Goal: Task Accomplishment & Management: Use online tool/utility

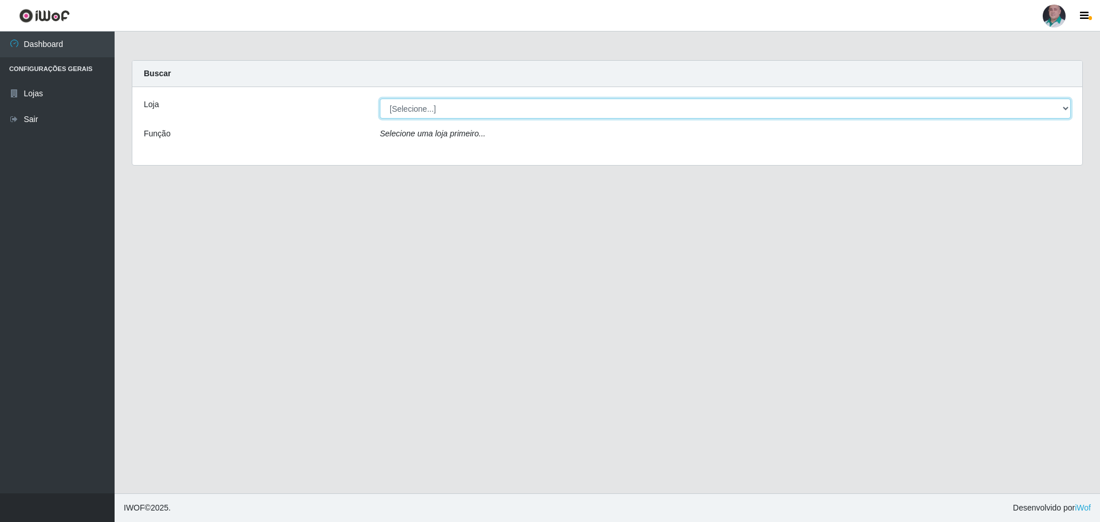
click at [410, 111] on select "[Selecione...] Mar Vermelho - Loja 05" at bounding box center [725, 109] width 691 height 20
select select "252"
click at [380, 99] on select "[Selecione...] Mar Vermelho - Loja 05" at bounding box center [725, 109] width 691 height 20
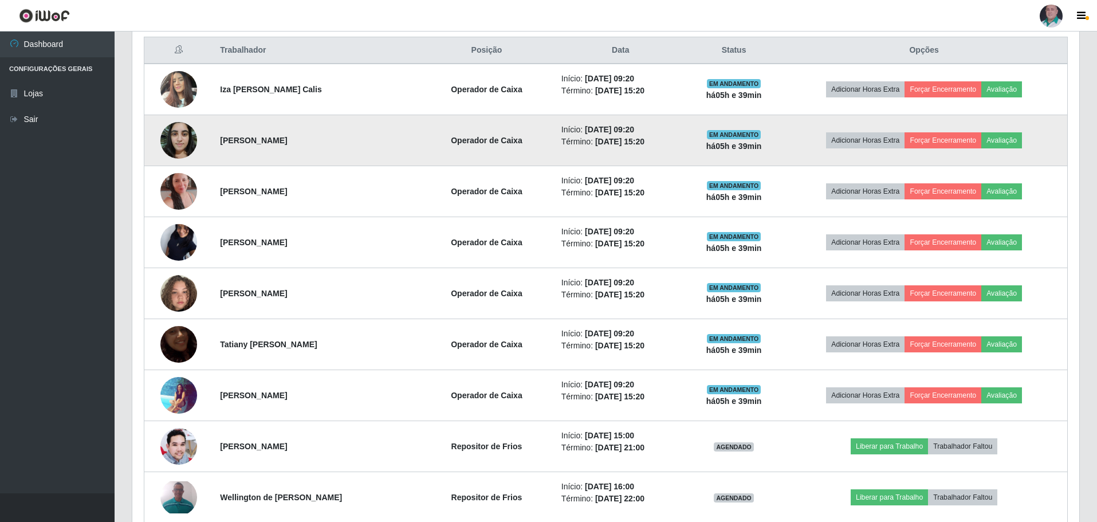
scroll to position [458, 0]
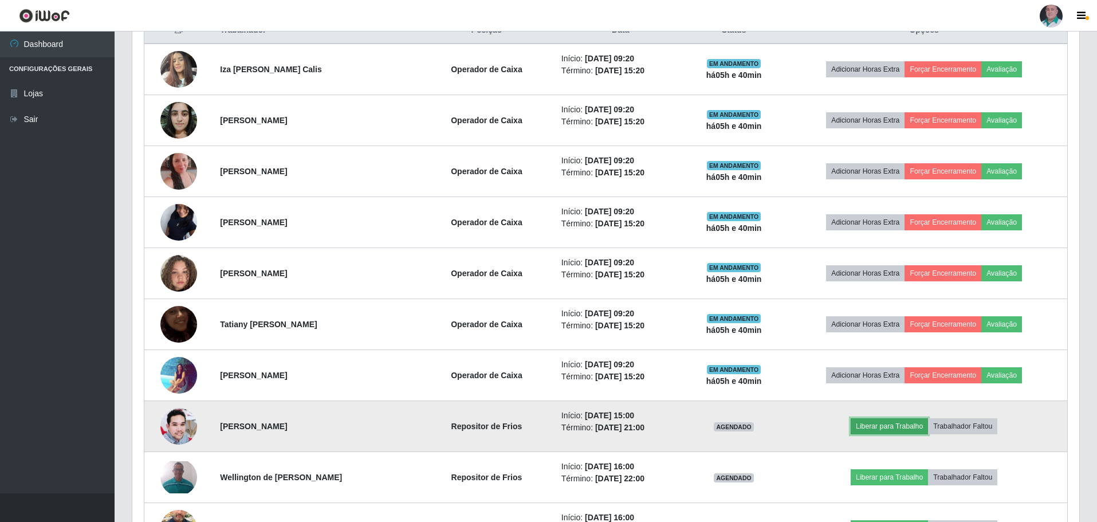
click at [890, 421] on button "Liberar para Trabalho" at bounding box center [889, 426] width 77 height 16
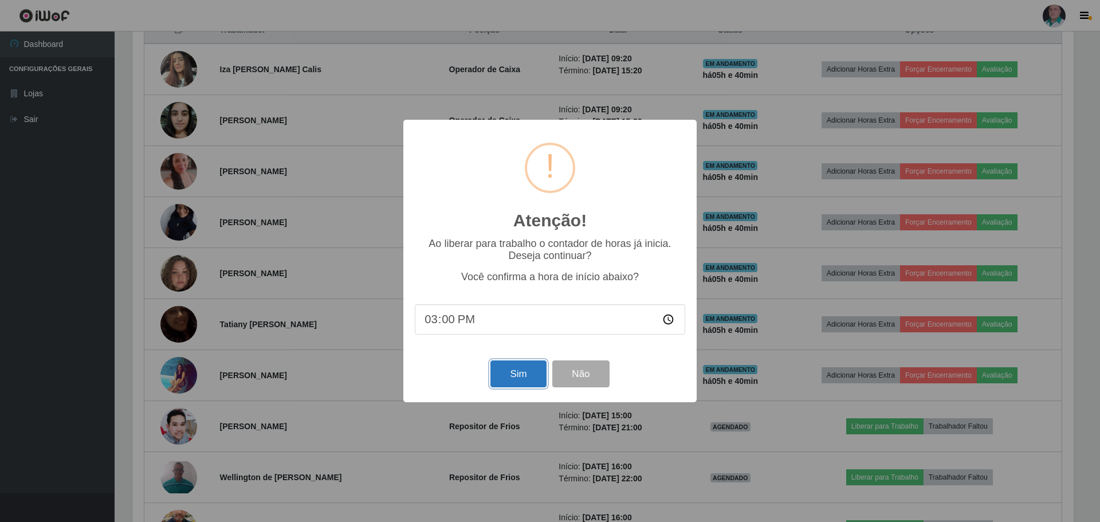
click at [530, 380] on button "Sim" at bounding box center [518, 373] width 56 height 27
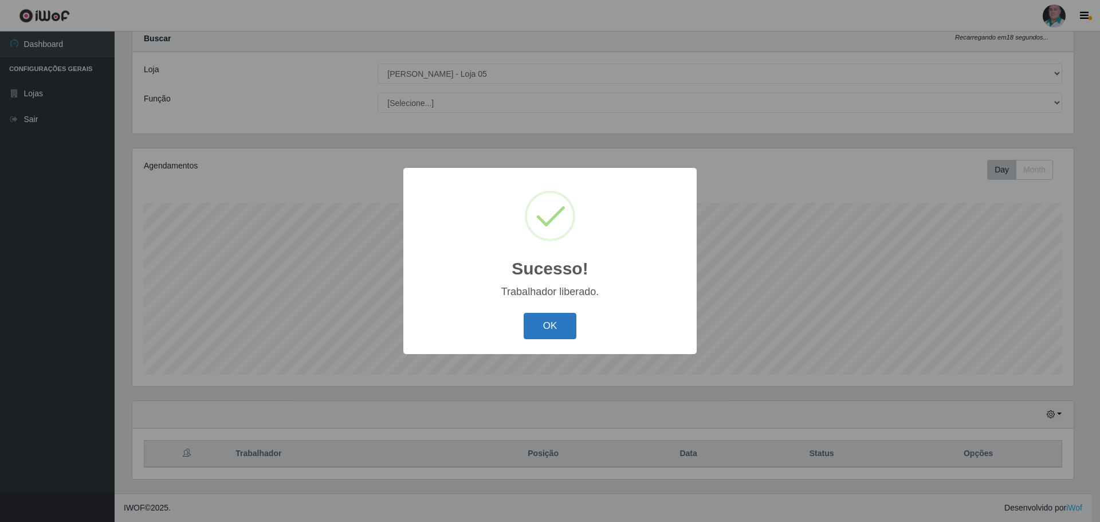
click at [543, 324] on button "OK" at bounding box center [550, 326] width 53 height 27
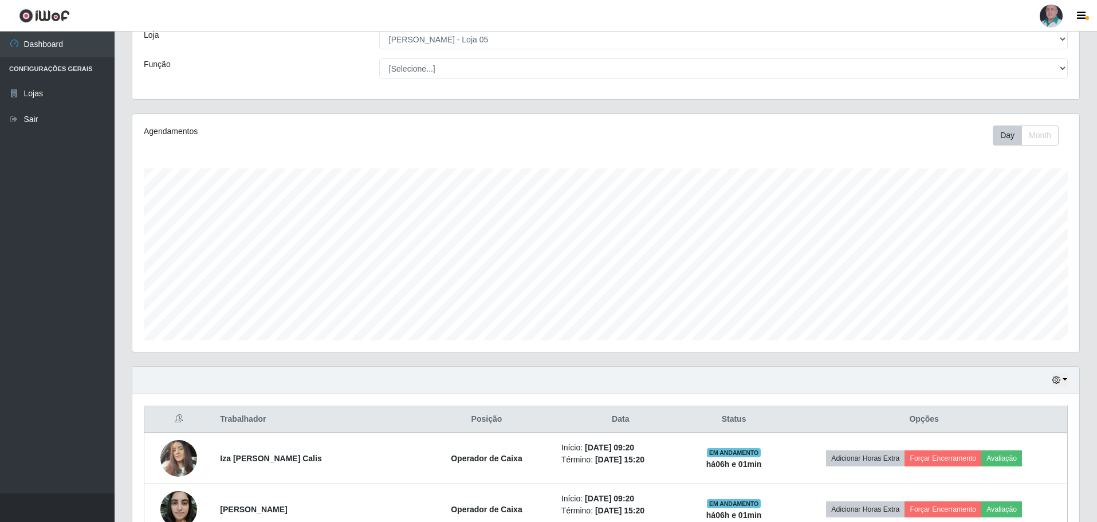
scroll to position [0, 0]
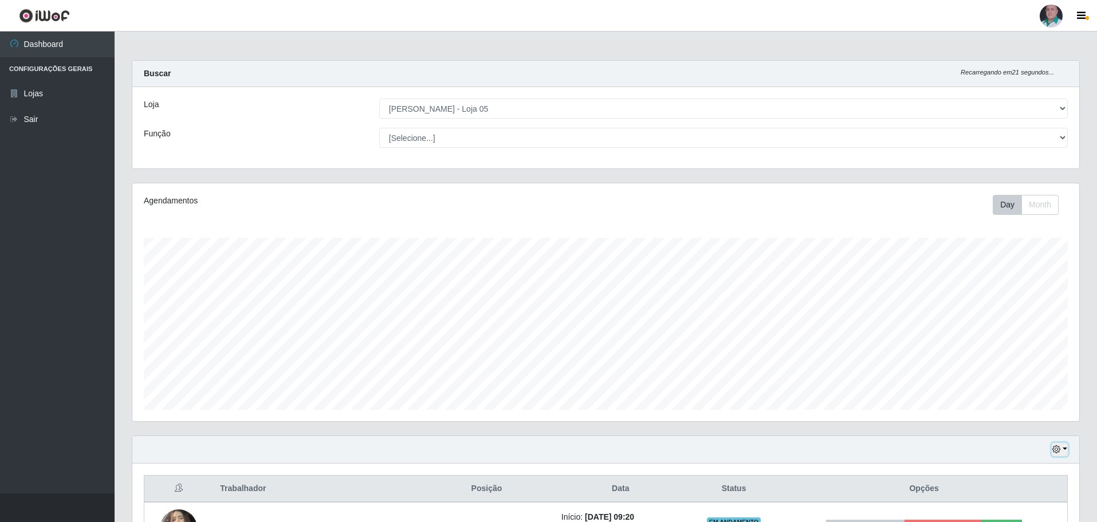
click at [1065, 449] on button "button" at bounding box center [1060, 449] width 16 height 13
click at [1018, 380] on button "3 dias" at bounding box center [1022, 383] width 91 height 24
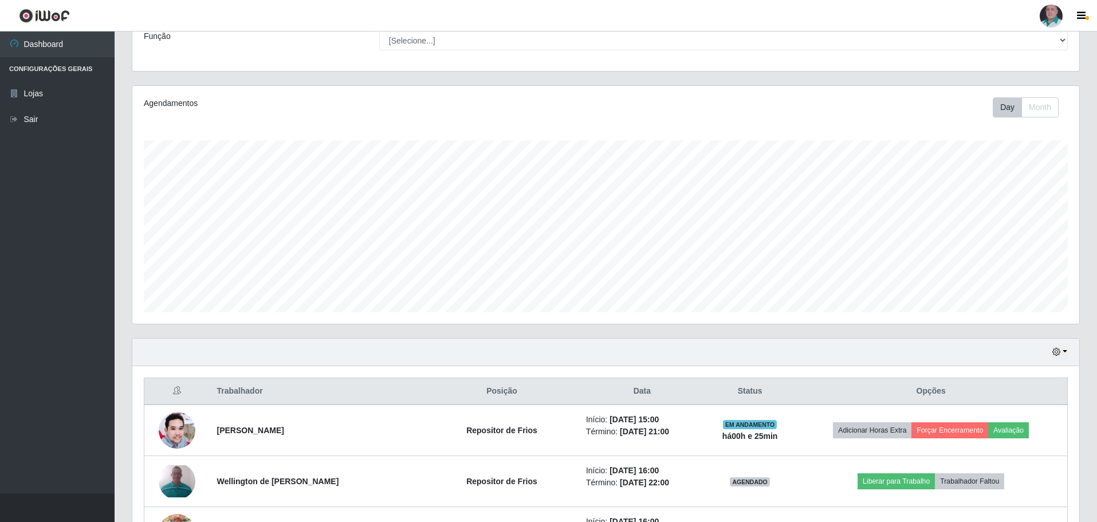
scroll to position [88, 0]
